Goal: Information Seeking & Learning: Learn about a topic

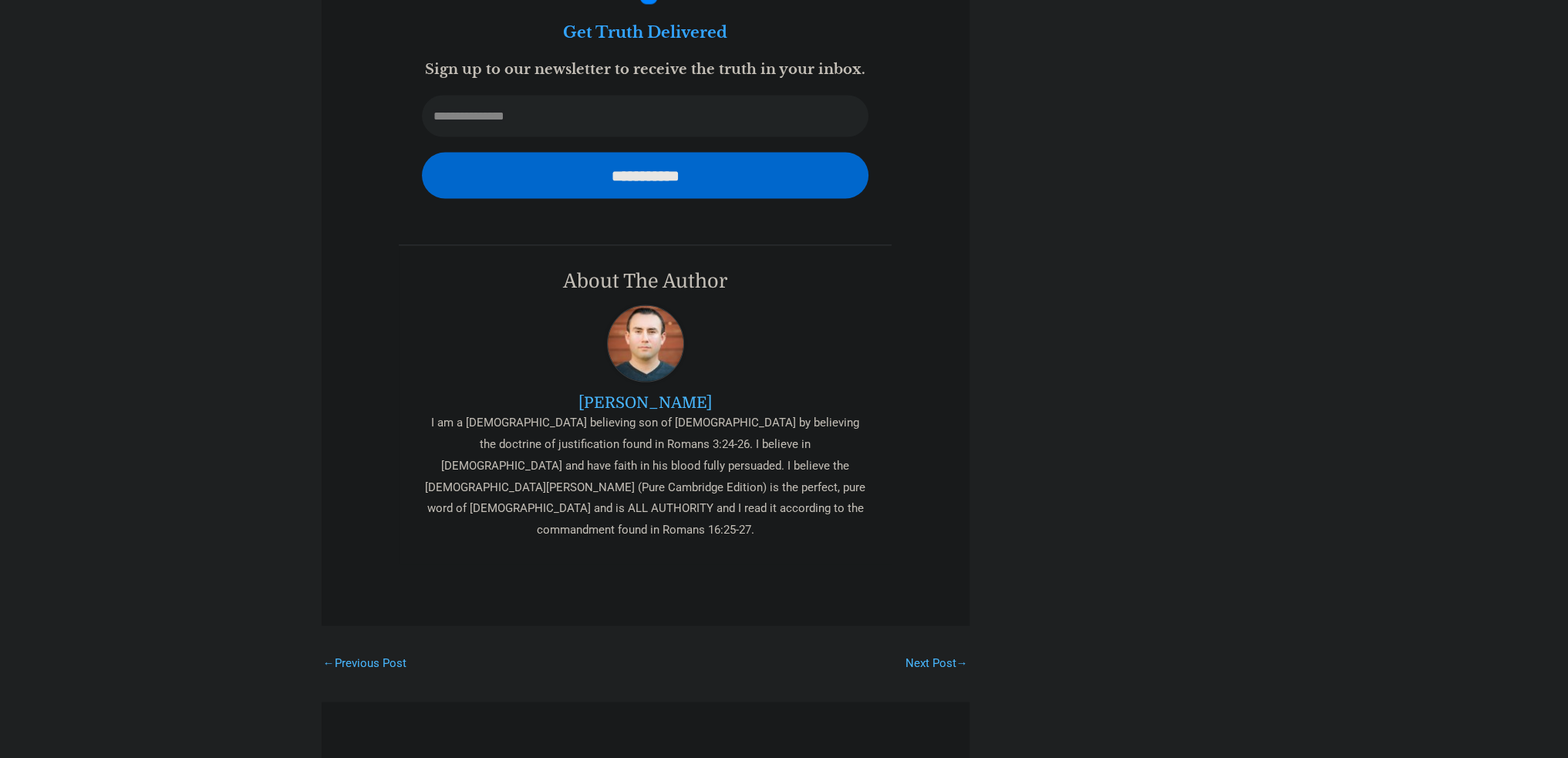
scroll to position [4085, 0]
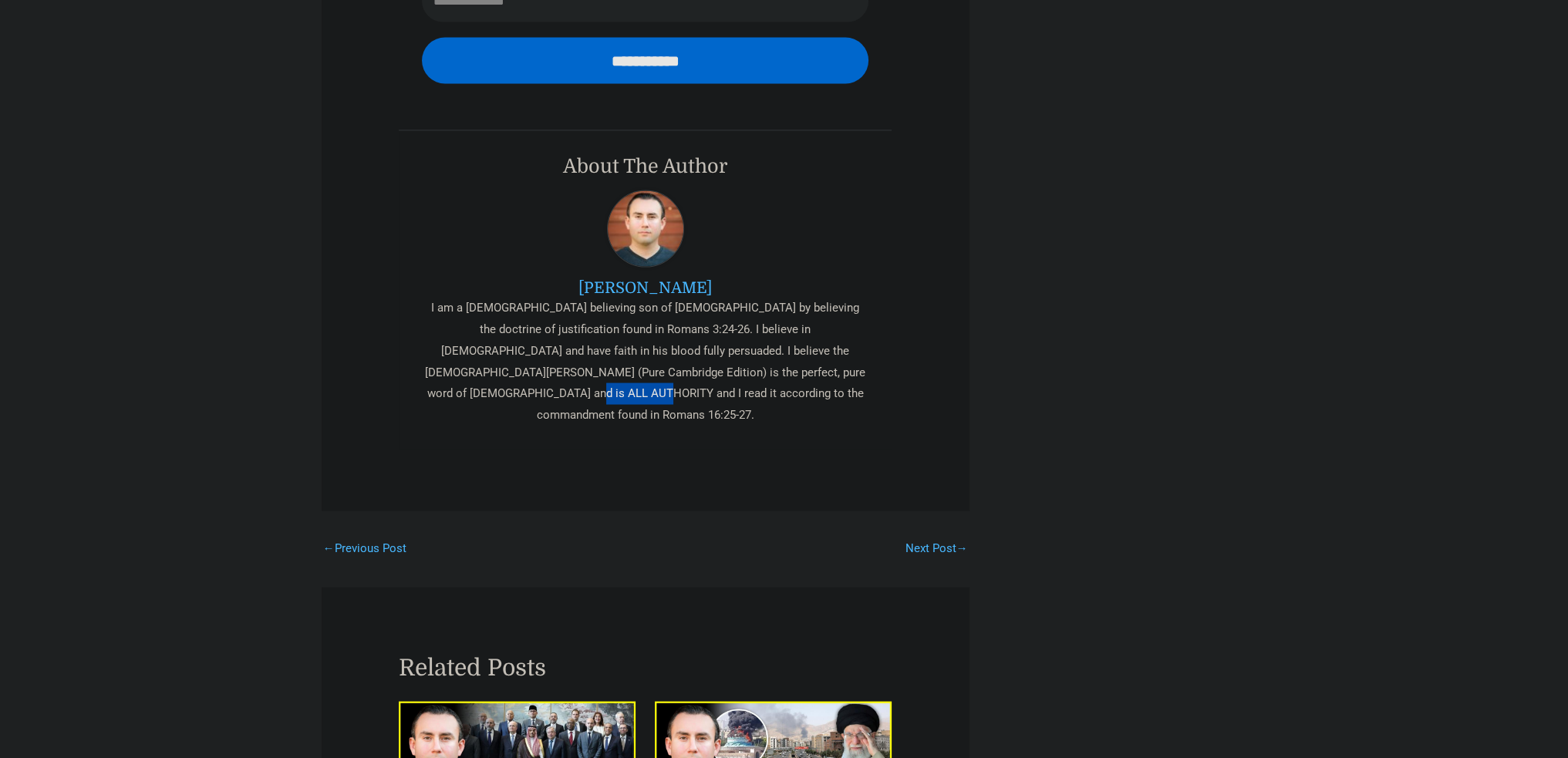
drag, startPoint x: 789, startPoint y: 365, endPoint x: 861, endPoint y: 372, distance: 72.3
click at [861, 372] on div "I am a [DEMOGRAPHIC_DATA] believing son of [DEMOGRAPHIC_DATA] by believing the …" at bounding box center [646, 362] width 447 height 129
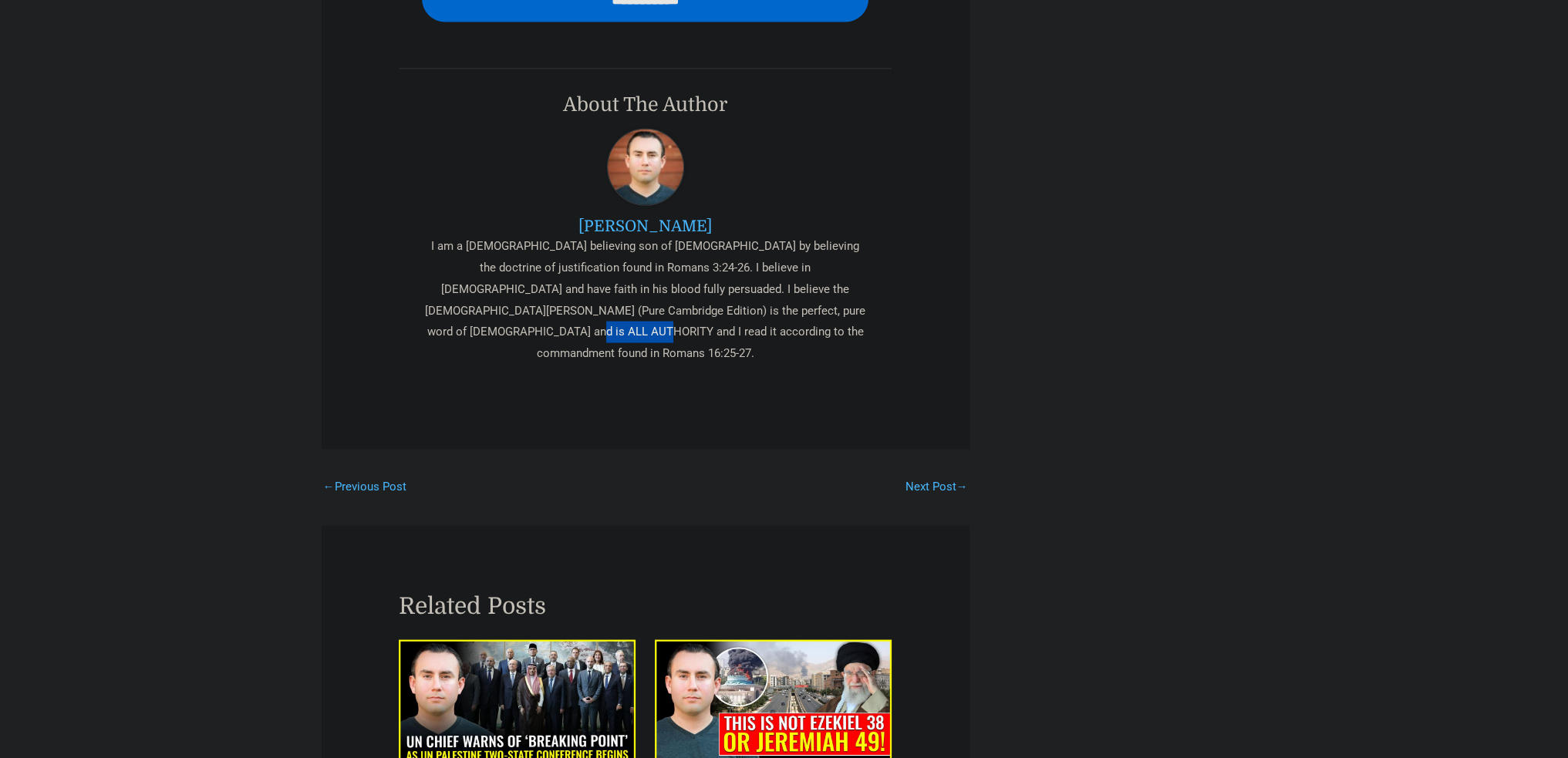
scroll to position [4239, 0]
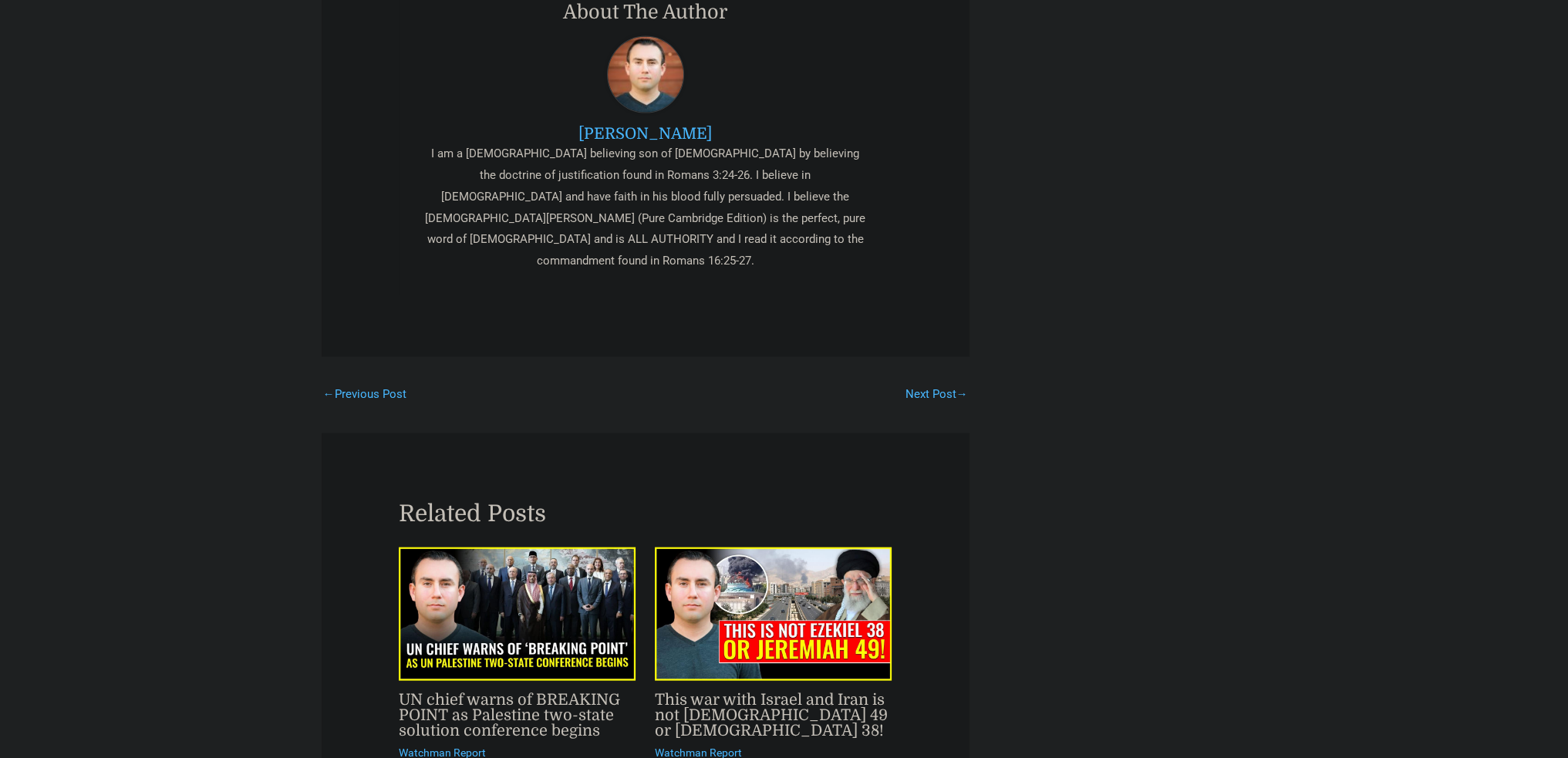
click at [464, 254] on div "About The Author Marco I am a bible believing son of God by believing the doctr…" at bounding box center [645, 136] width 494 height 319
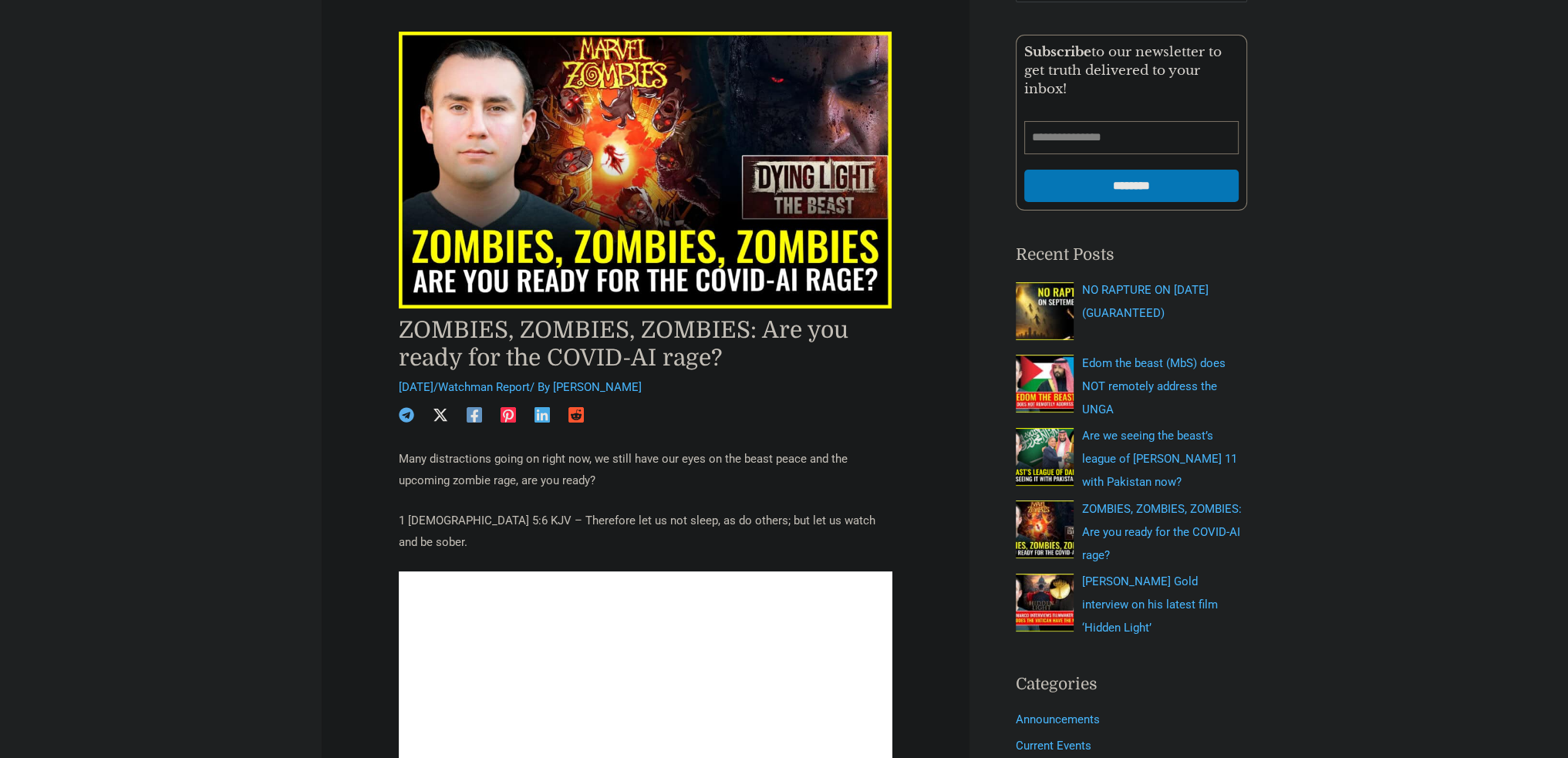
scroll to position [0, 0]
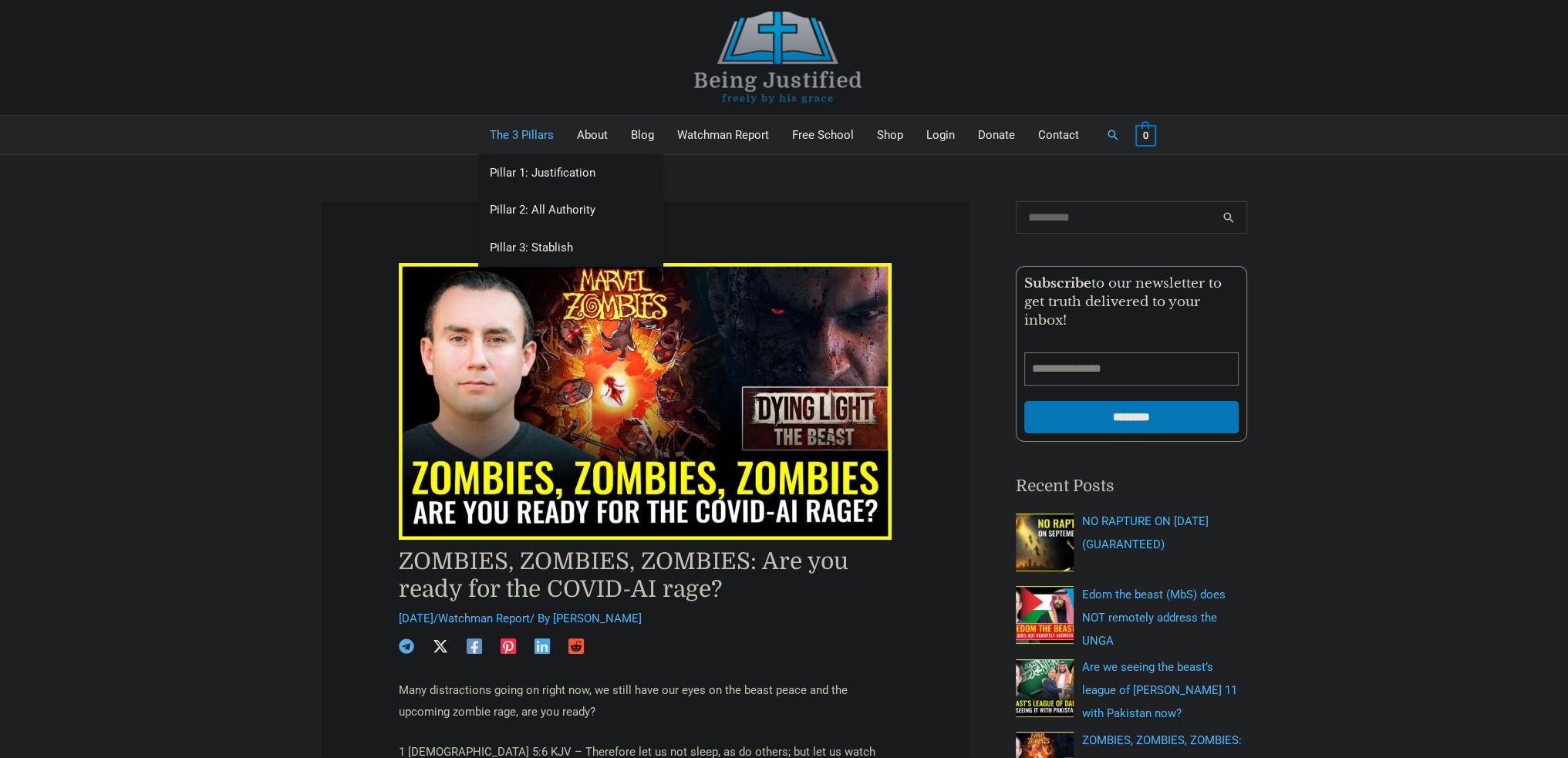
click at [530, 136] on link "The 3 Pillars" at bounding box center [521, 135] width 87 height 38
click at [526, 171] on link "Pillar 1: Justification" at bounding box center [571, 172] width 185 height 38
click at [793, 42] on img at bounding box center [778, 58] width 232 height 92
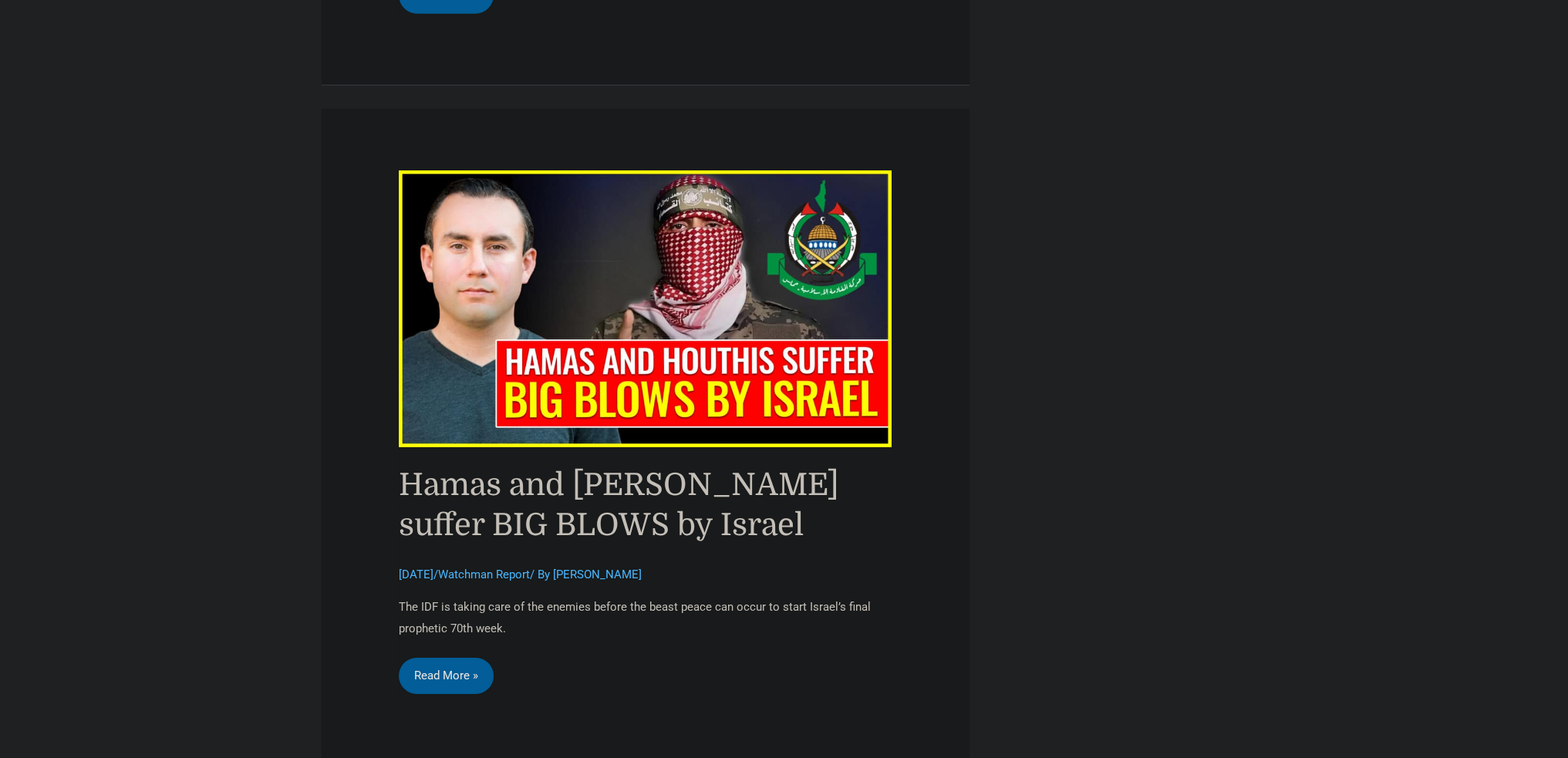
scroll to position [7091, 0]
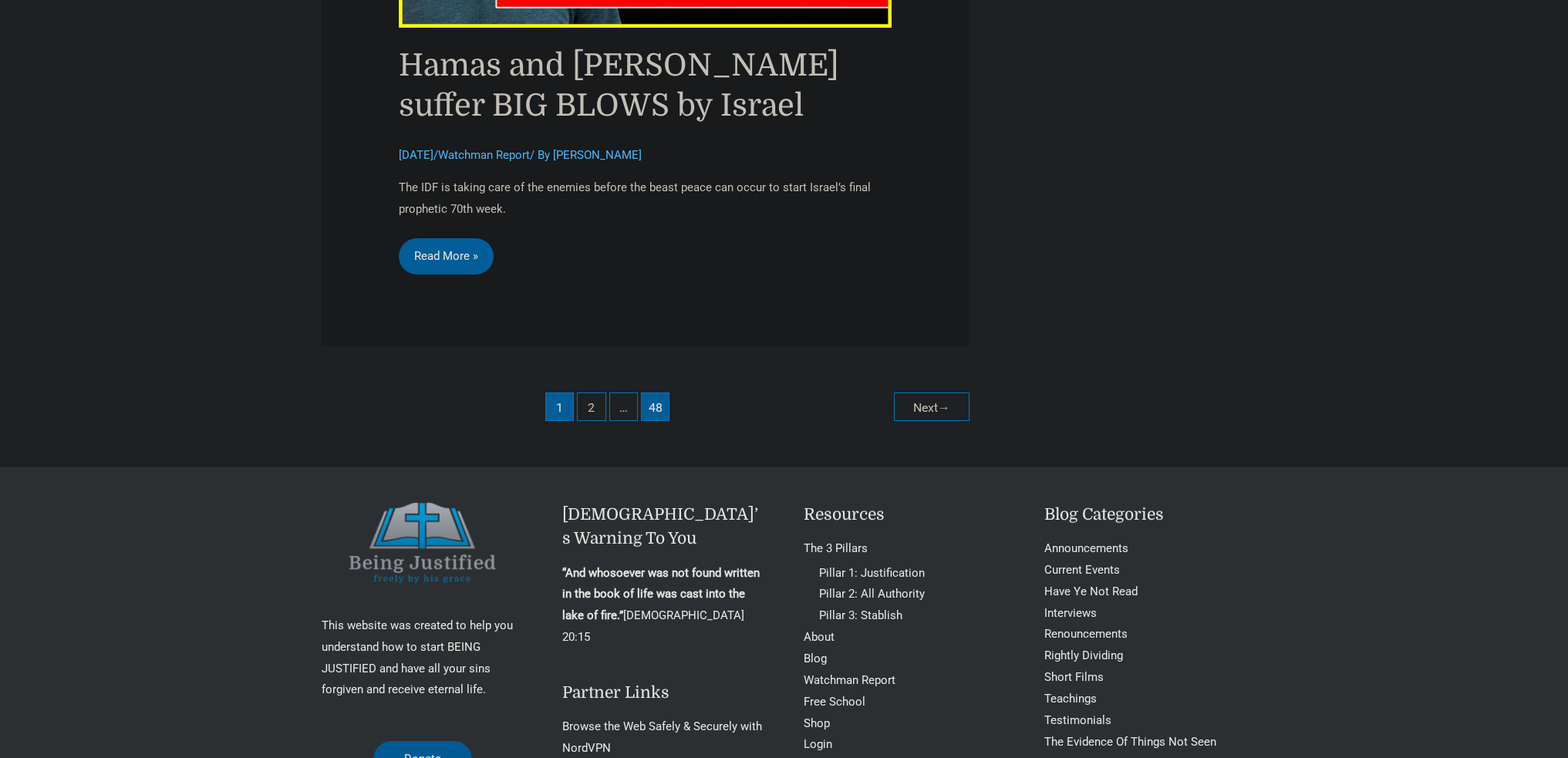
click at [661, 393] on link "48" at bounding box center [655, 406] width 28 height 28
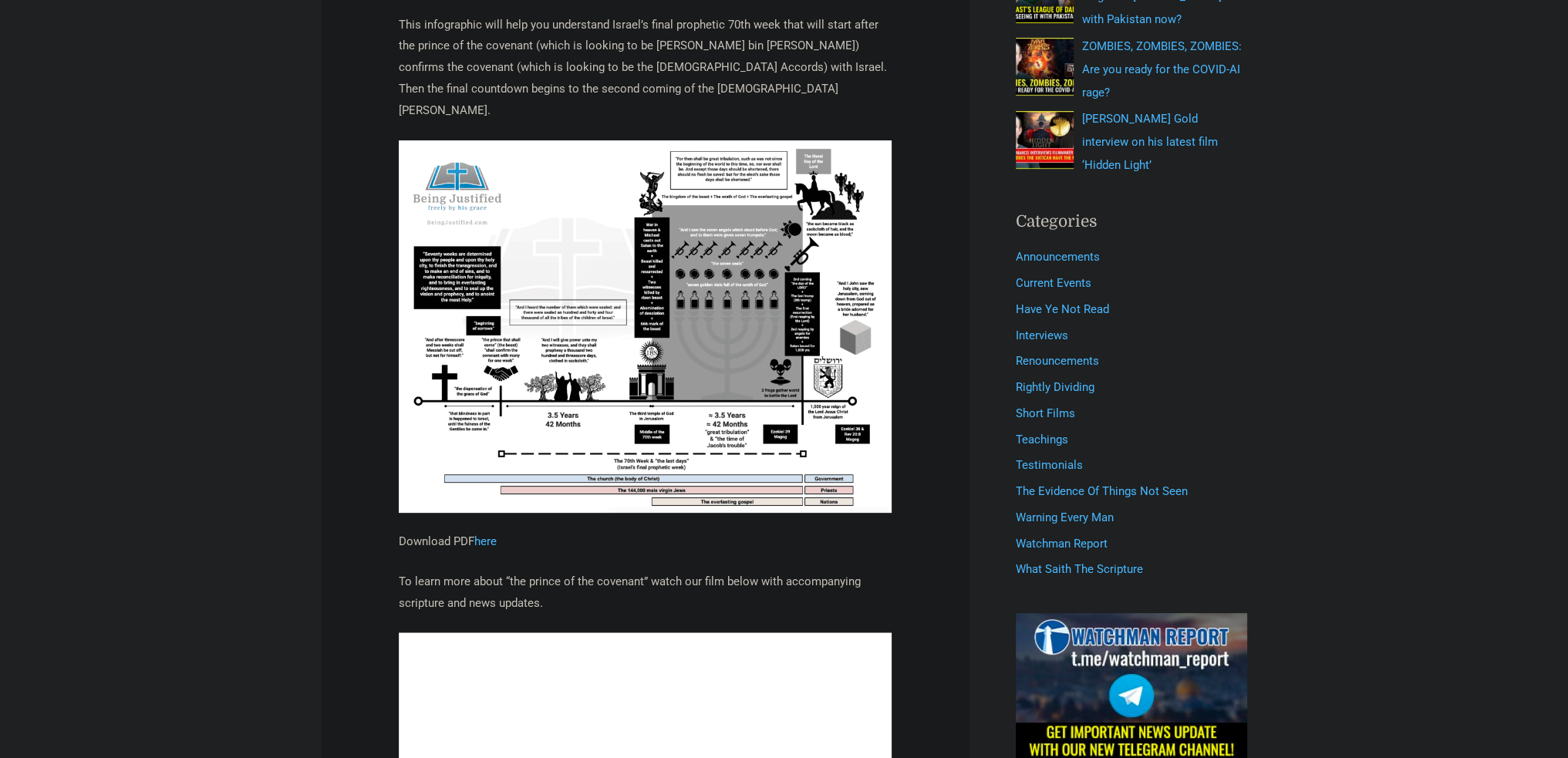
scroll to position [694, 0]
click at [604, 289] on img at bounding box center [645, 326] width 494 height 373
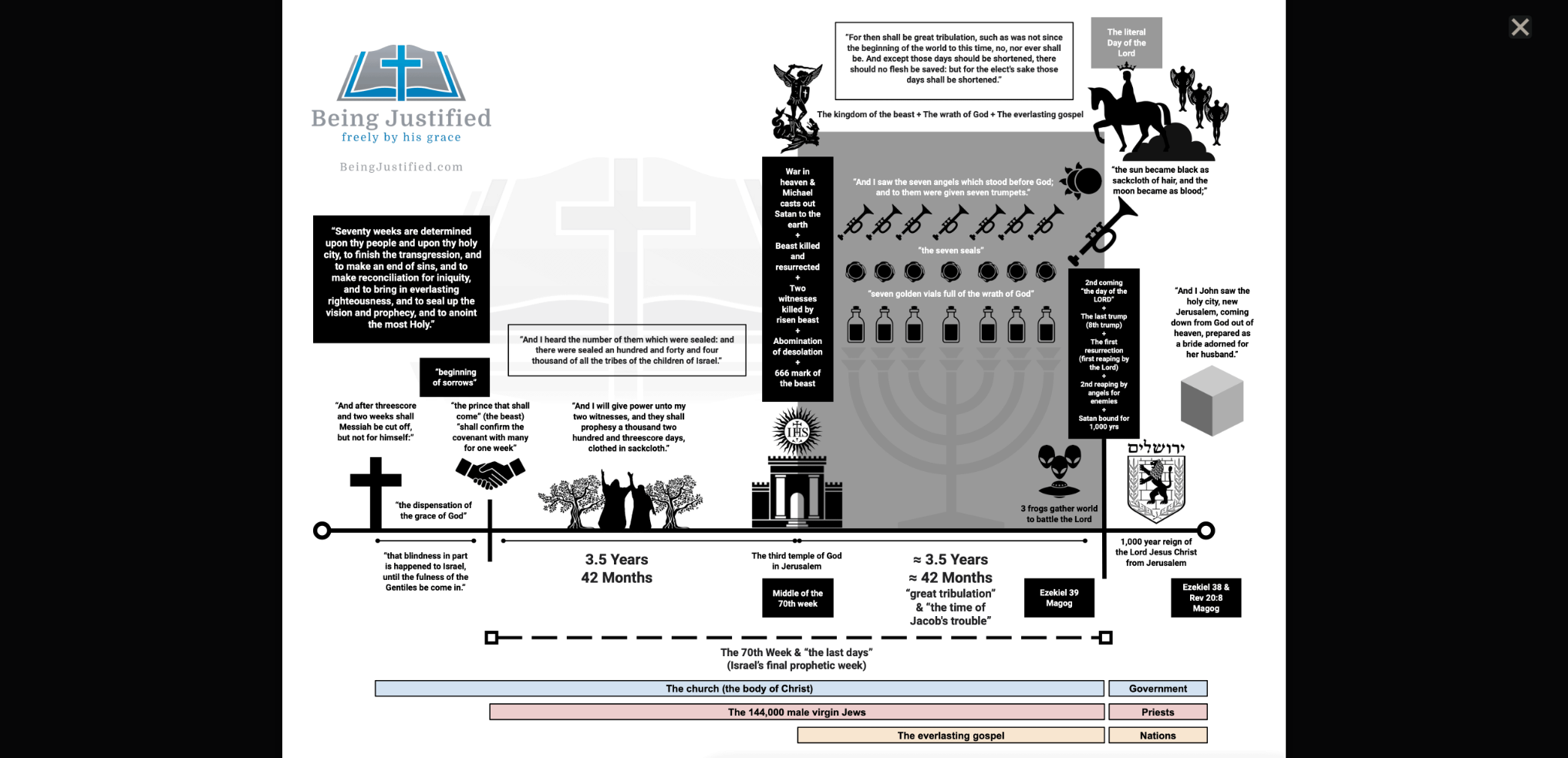
click at [219, 308] on div at bounding box center [784, 379] width 1568 height 758
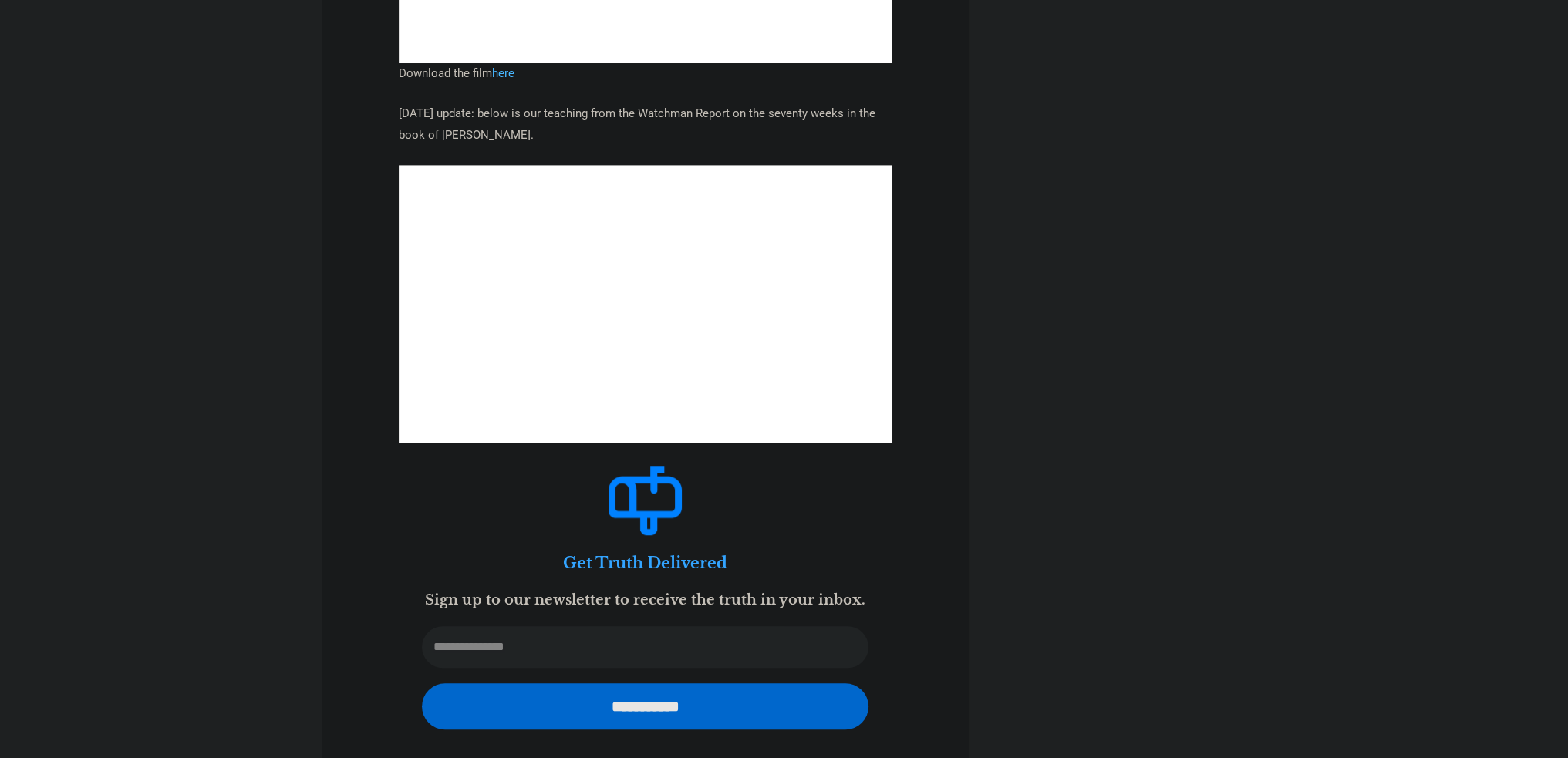
scroll to position [1542, 0]
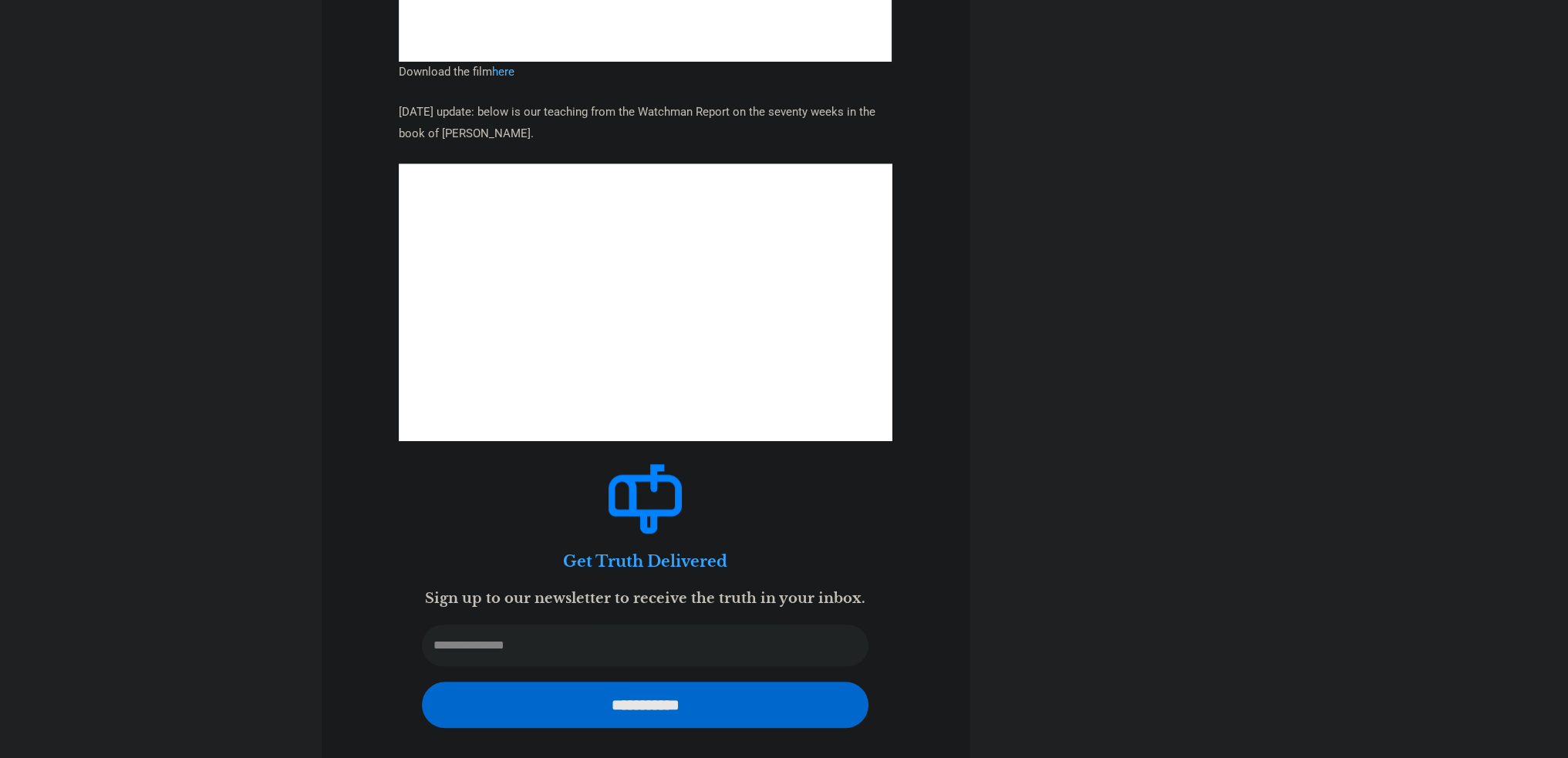
click at [501, 464] on figure at bounding box center [646, 499] width 447 height 70
click at [485, 464] on figure at bounding box center [646, 499] width 447 height 70
click at [452, 441] on form "**********" at bounding box center [645, 596] width 494 height 309
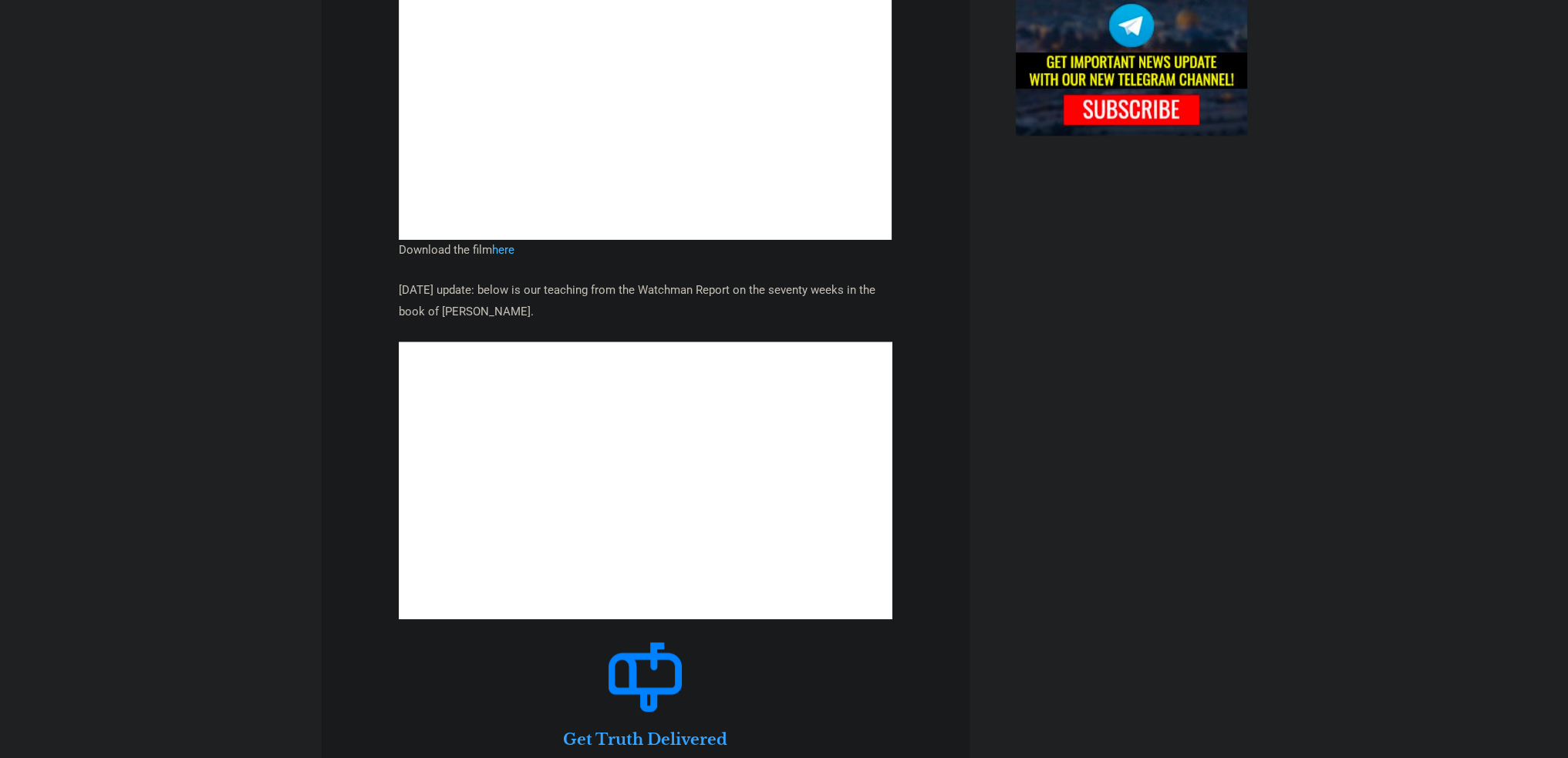
scroll to position [1310, 0]
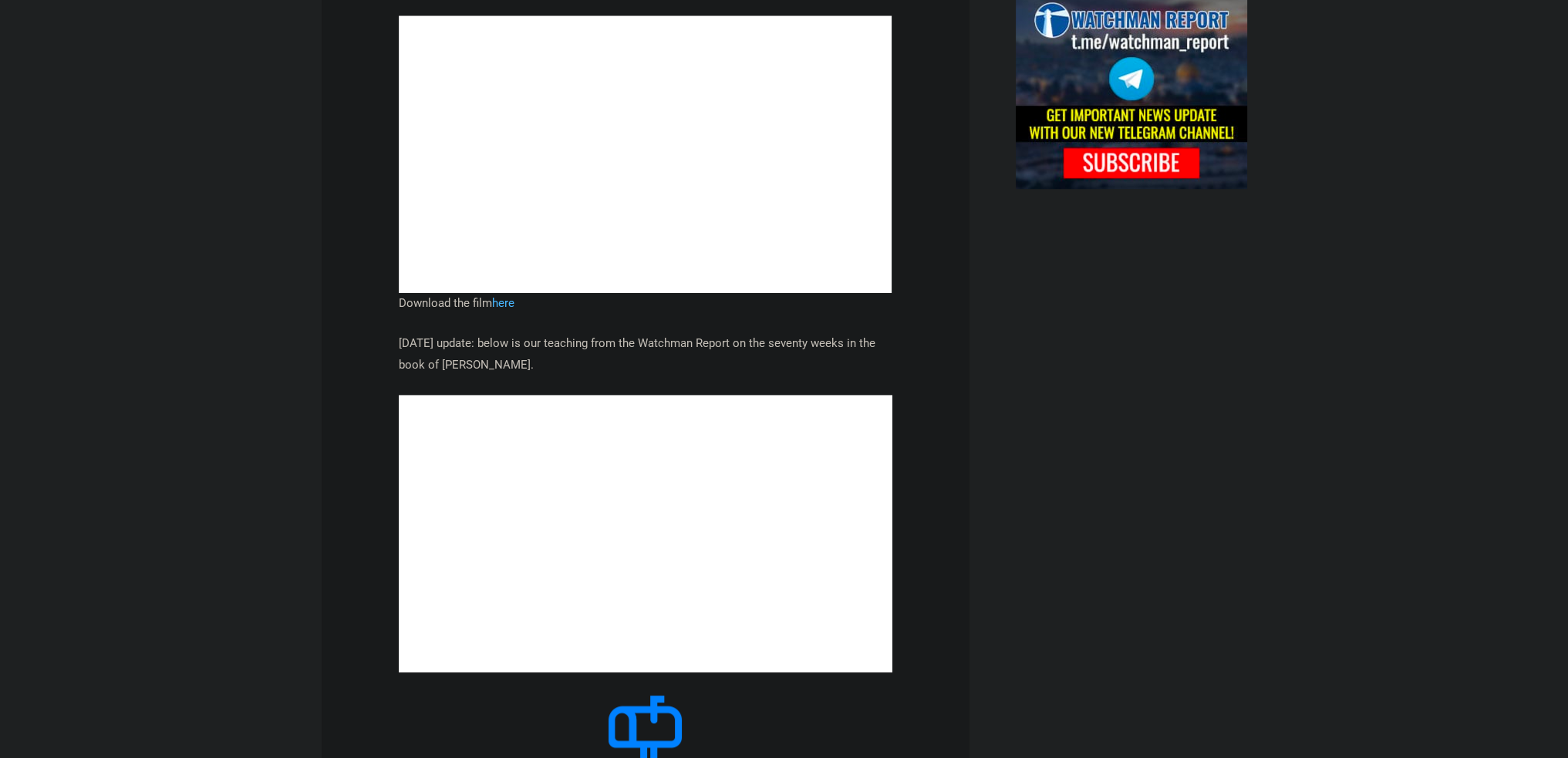
click at [925, 493] on article "The Prophet Daniel’s 70th Week, RIGHTLY DIVIDED (Infographic) April 23, 2022 / …" at bounding box center [645, 137] width 648 height 2495
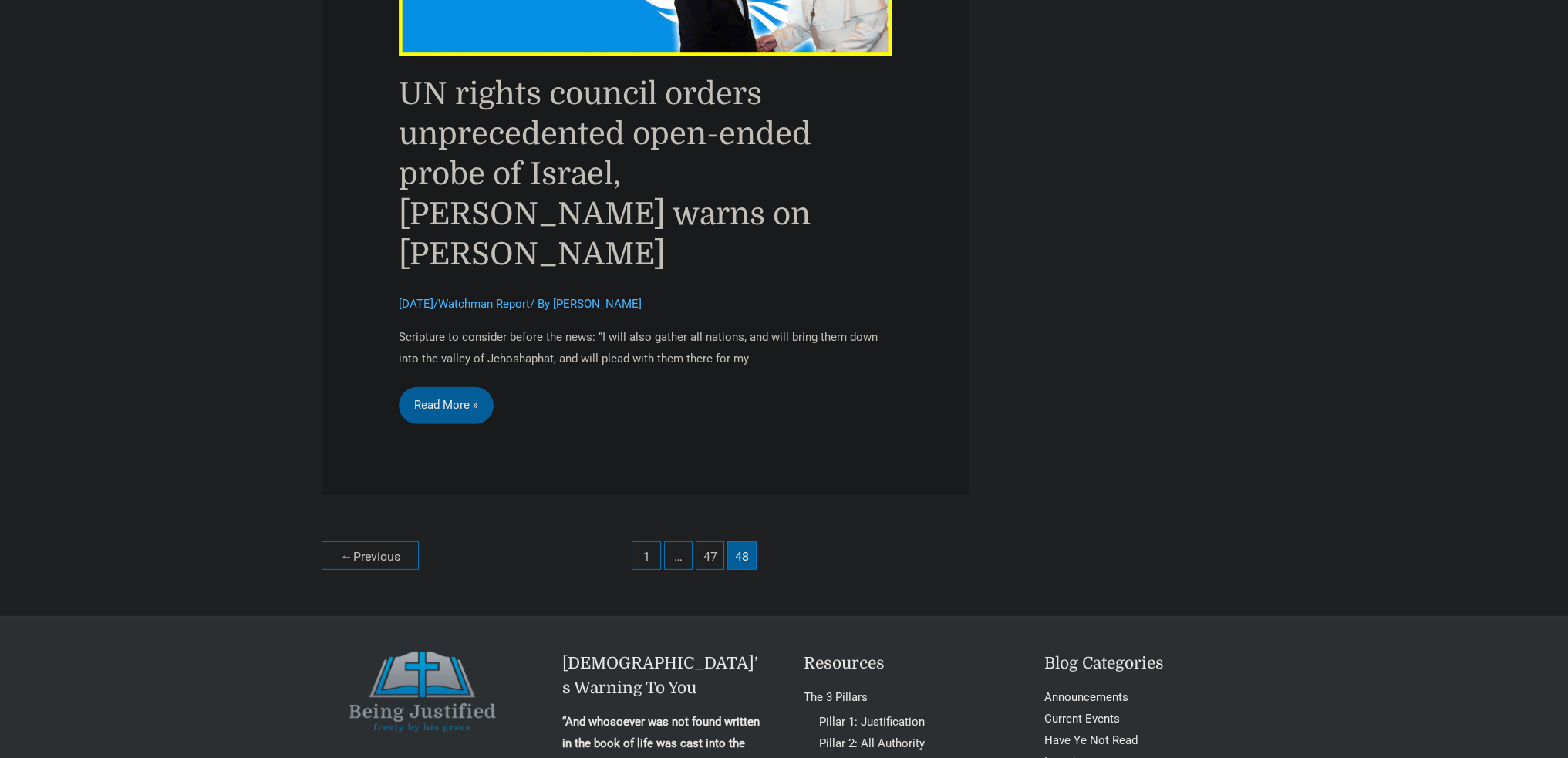
scroll to position [6123, 0]
click at [654, 542] on link "1" at bounding box center [646, 556] width 28 height 28
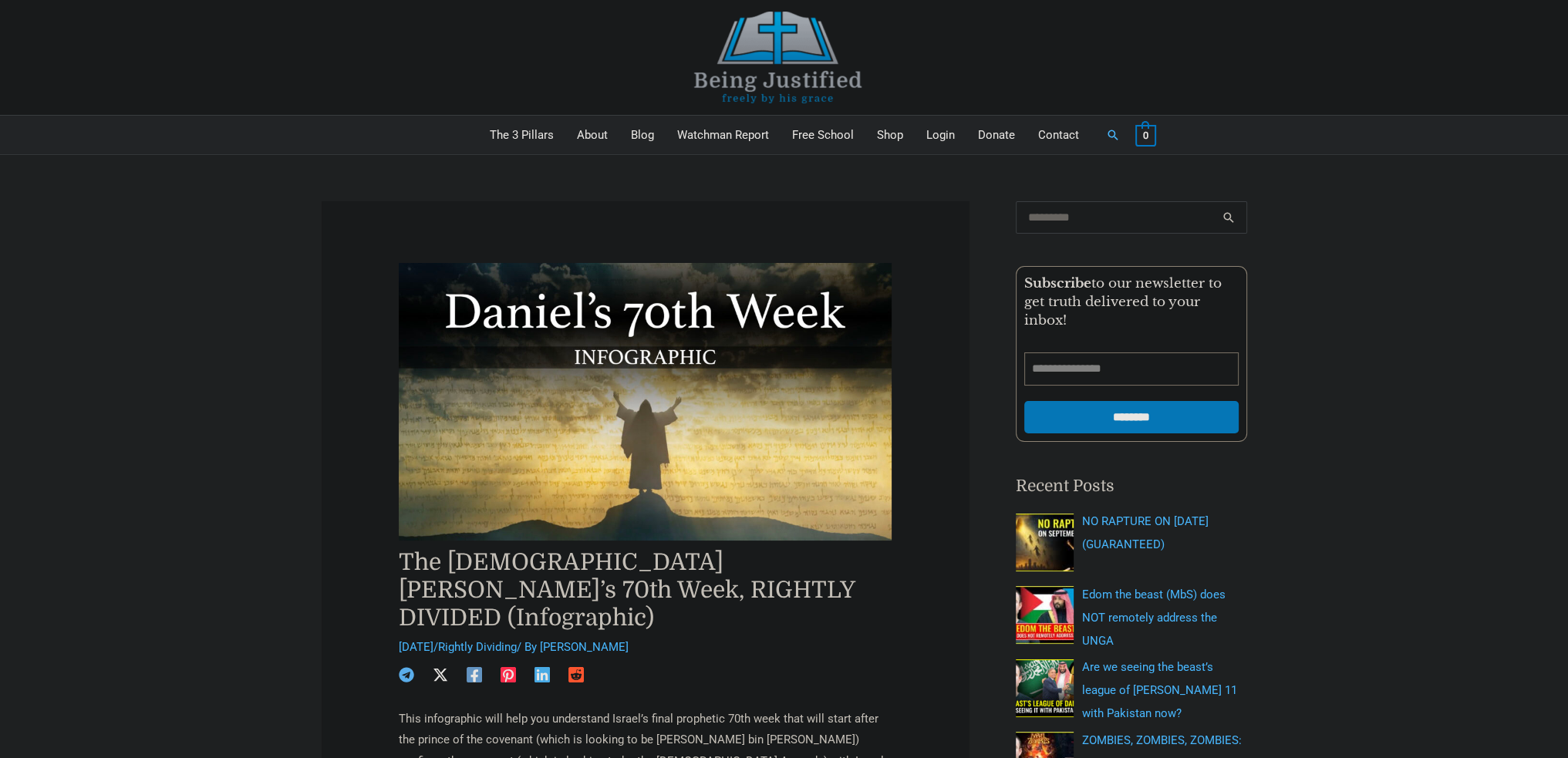
click at [780, 59] on img at bounding box center [778, 58] width 232 height 92
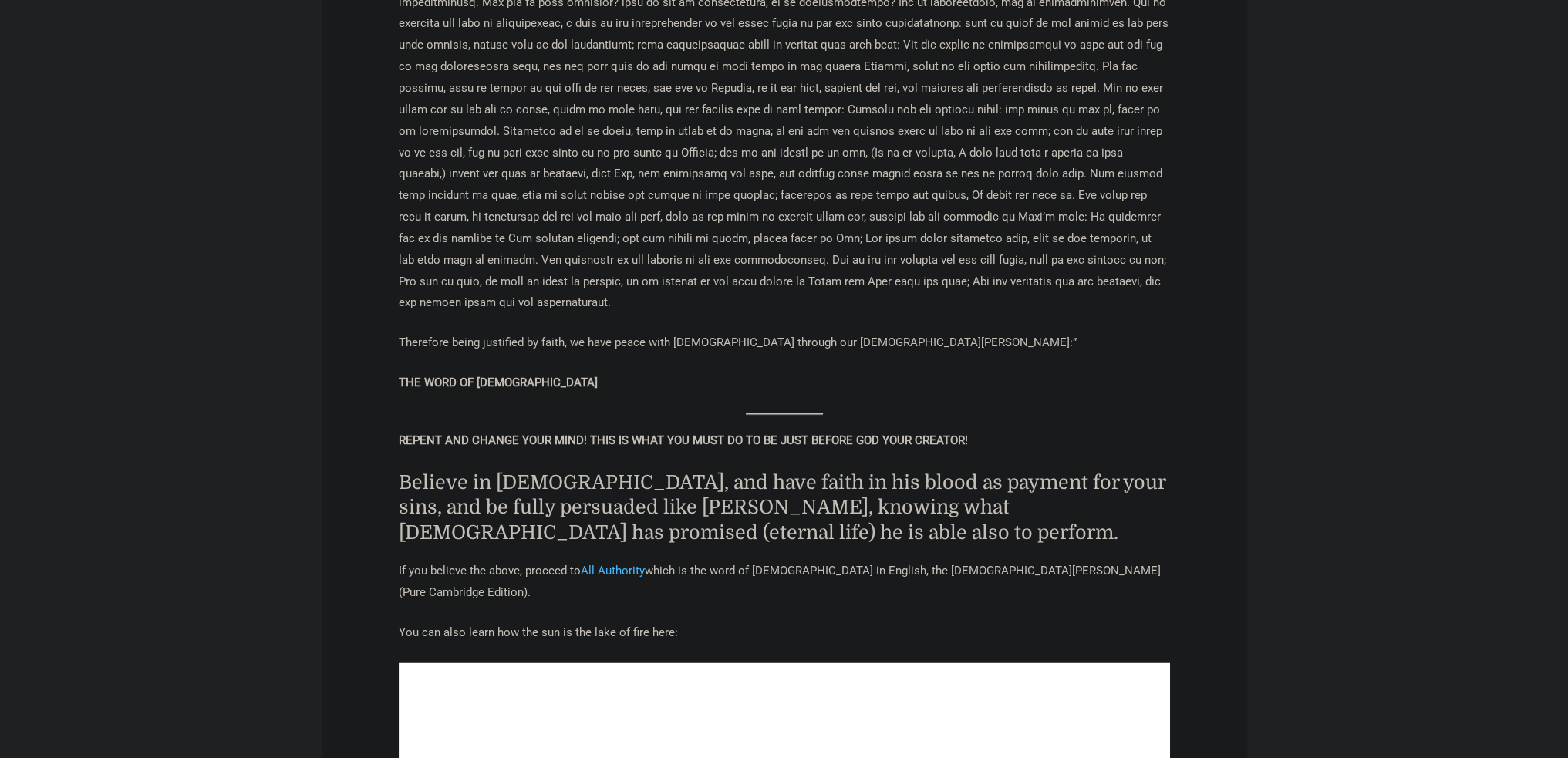
scroll to position [3546, 0]
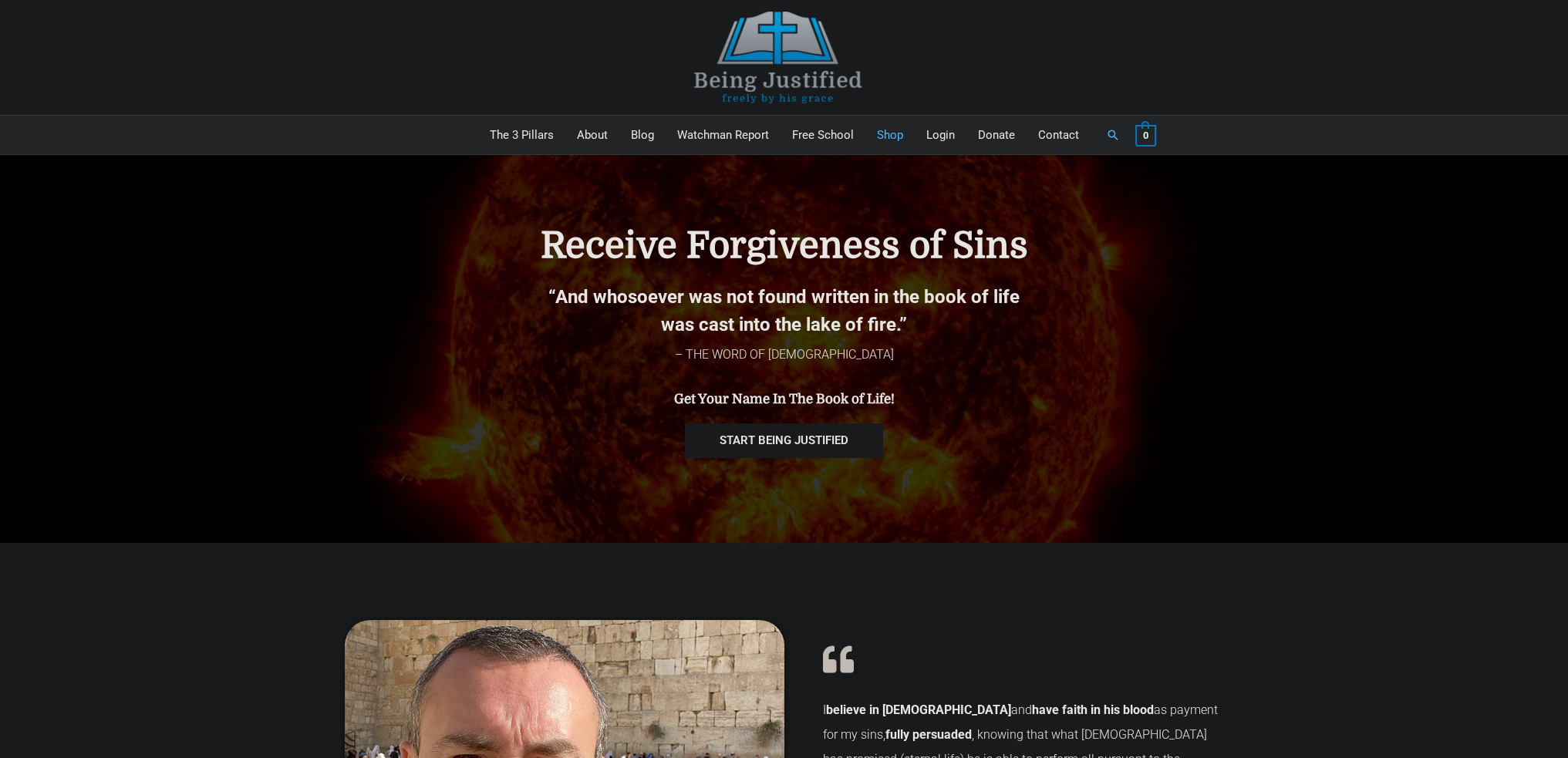
click at [899, 143] on link "Shop" at bounding box center [890, 135] width 49 height 38
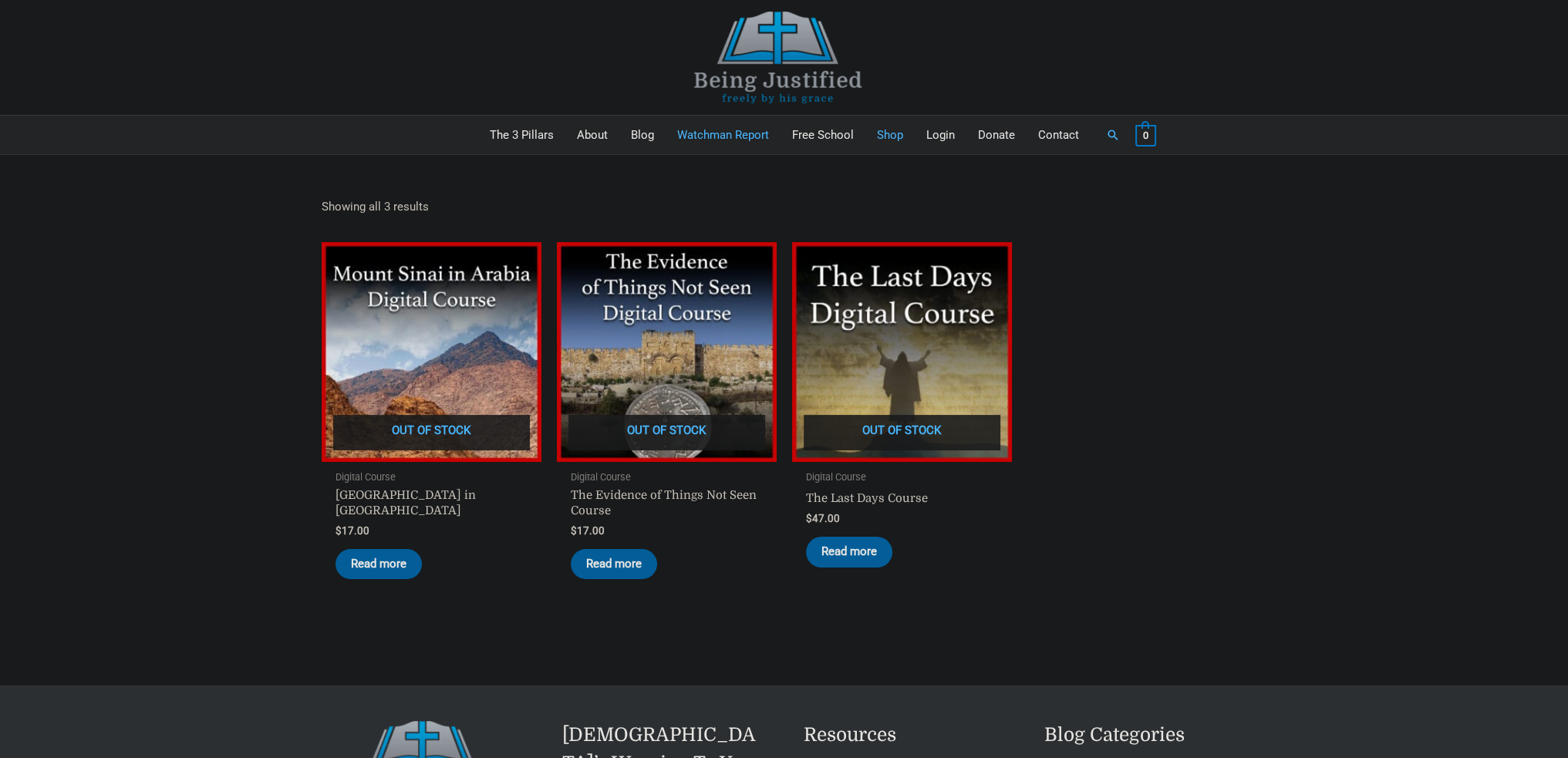
click at [750, 139] on link "Watchman Report" at bounding box center [723, 135] width 114 height 38
click at [766, 63] on img at bounding box center [778, 58] width 232 height 92
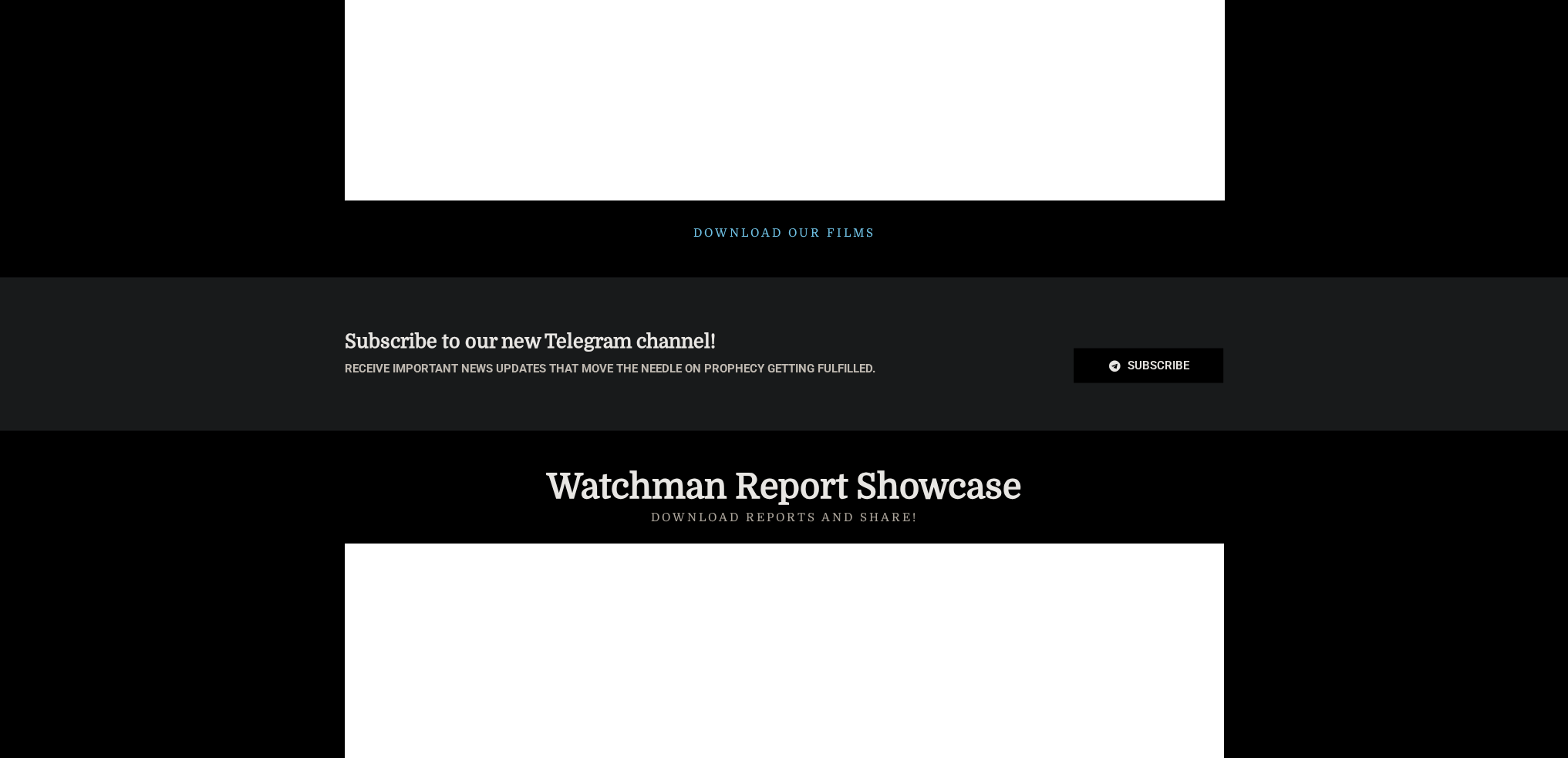
scroll to position [4085, 0]
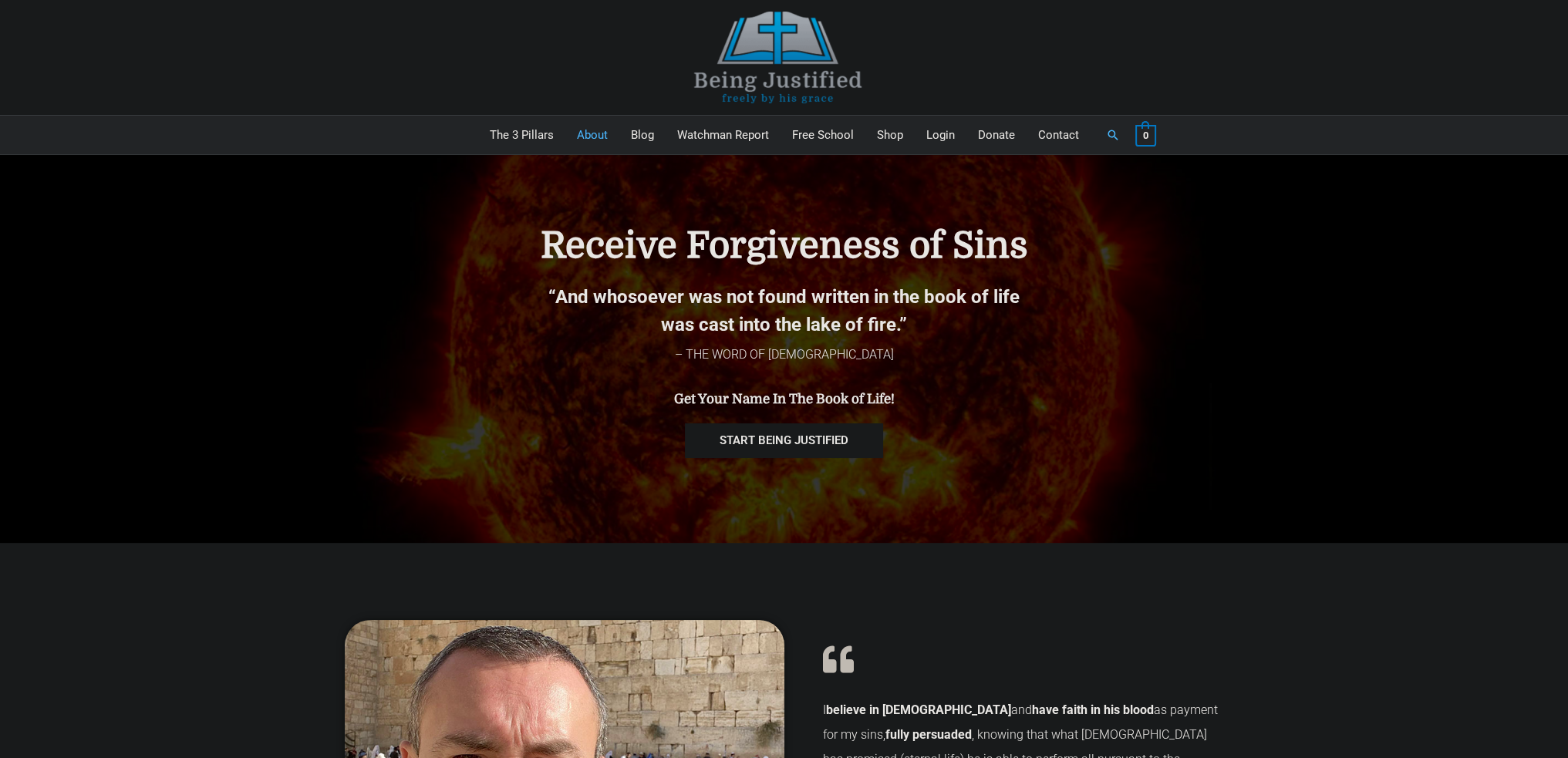
click at [583, 135] on link "About" at bounding box center [592, 135] width 54 height 38
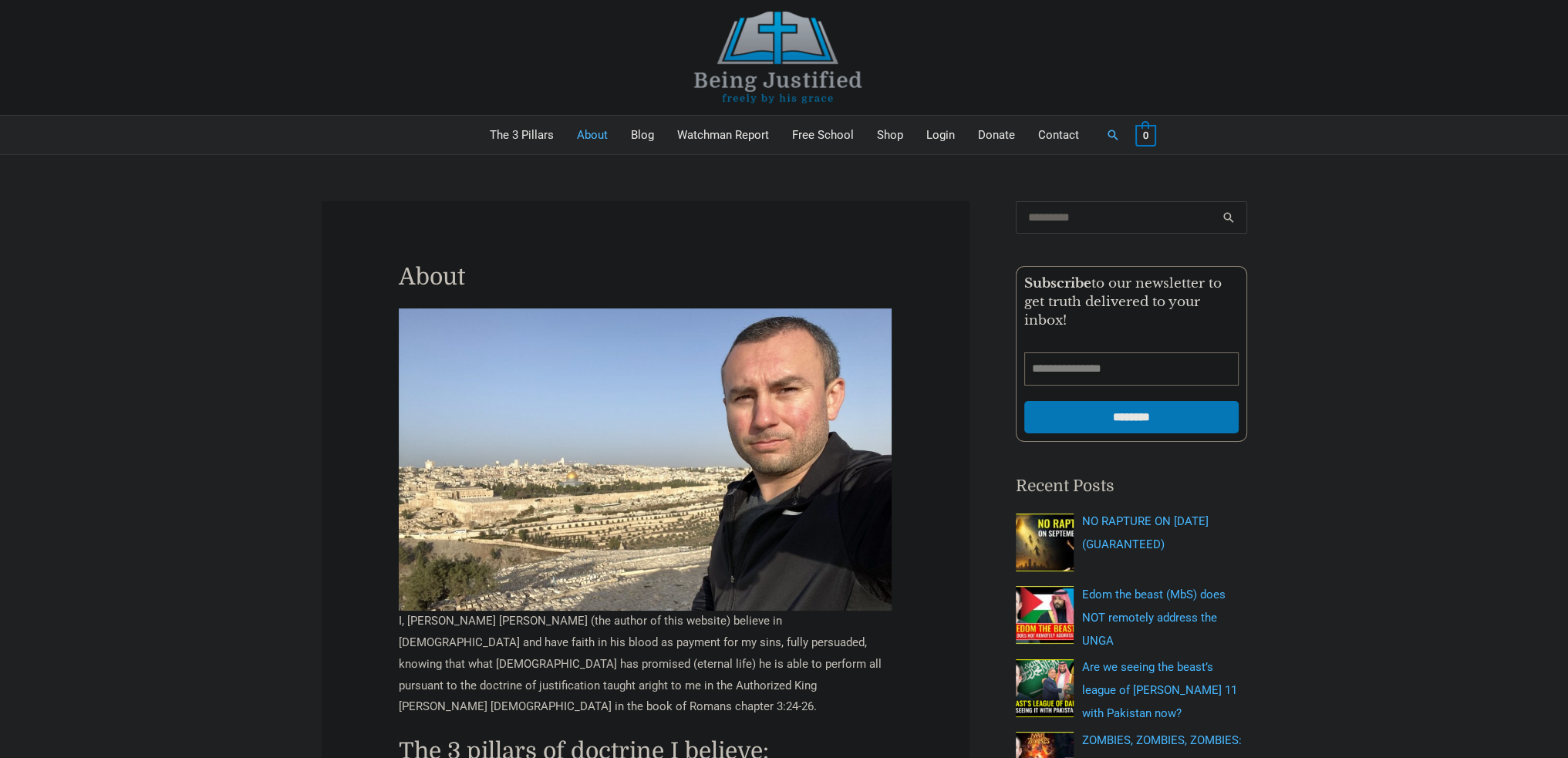
click at [834, 65] on img at bounding box center [778, 58] width 232 height 92
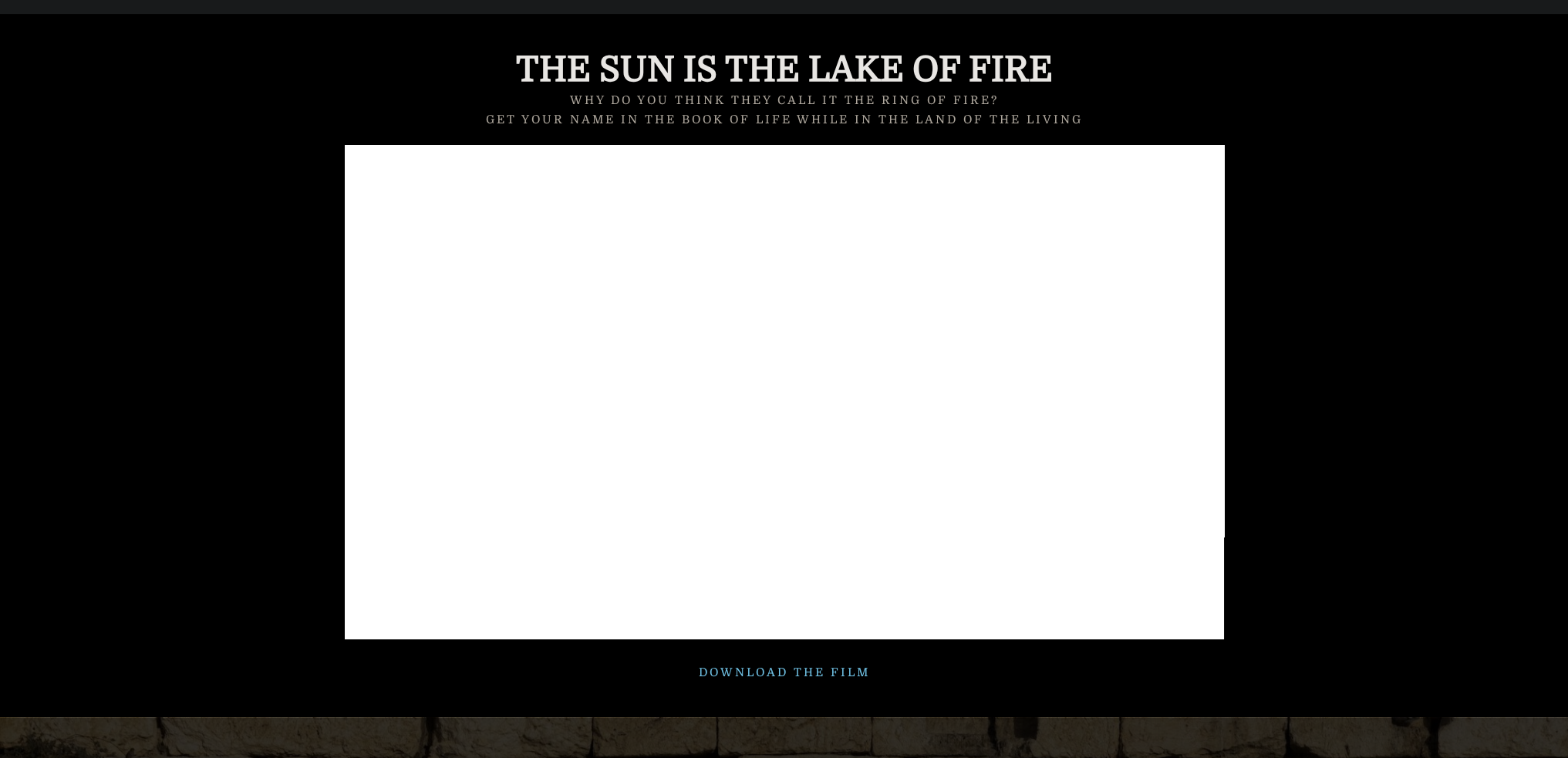
scroll to position [1002, 0]
